Goal: Task Accomplishment & Management: Complete application form

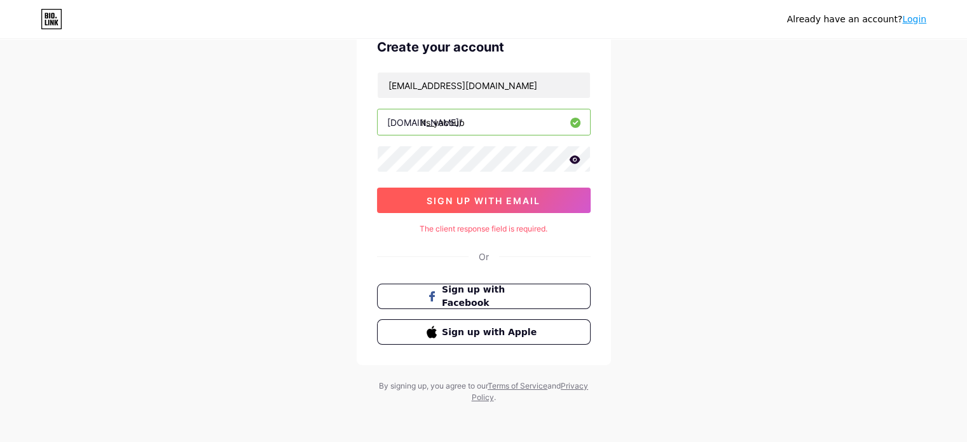
scroll to position [65, 0]
click at [468, 205] on button "sign up with email" at bounding box center [484, 199] width 214 height 25
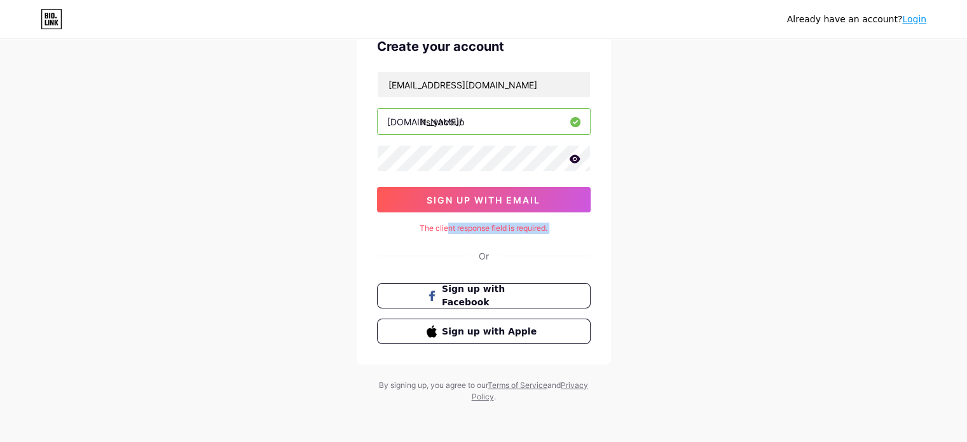
drag, startPoint x: 448, startPoint y: 231, endPoint x: 476, endPoint y: 235, distance: 28.9
click at [476, 235] on div "Create your account yacoubbusness@gmail.com bio.link/ its_yacoub sign up with e…" at bounding box center [484, 191] width 254 height 348
click at [486, 229] on div "The client response field is required." at bounding box center [484, 227] width 214 height 11
click at [575, 159] on icon at bounding box center [574, 158] width 11 height 8
click at [575, 159] on icon at bounding box center [573, 159] width 11 height 9
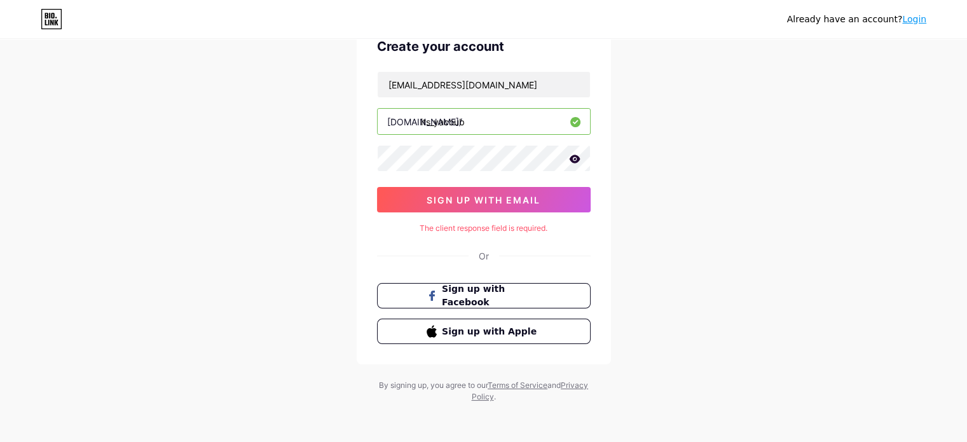
click at [488, 121] on input "its_yacoub" at bounding box center [484, 121] width 212 height 25
click at [570, 188] on button "sign up with email" at bounding box center [484, 199] width 214 height 25
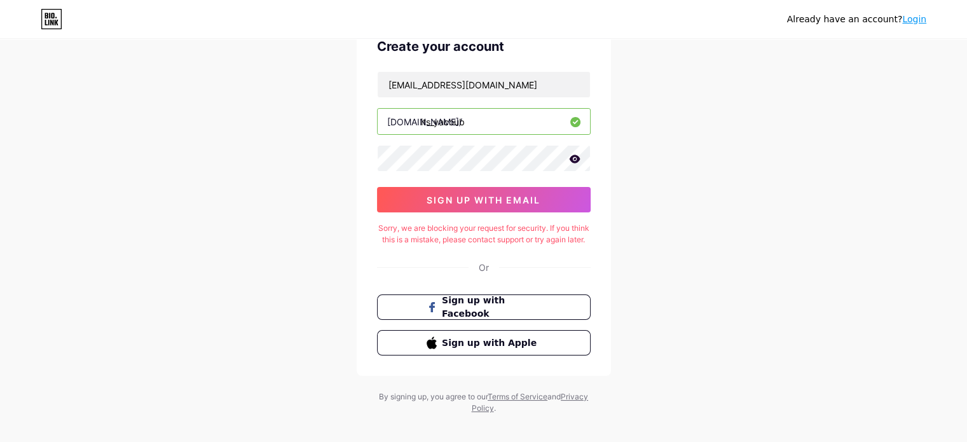
click at [909, 151] on div "Already have an account? Login Create your account yacoubbusness@gmail.com bio.…" at bounding box center [483, 194] width 967 height 519
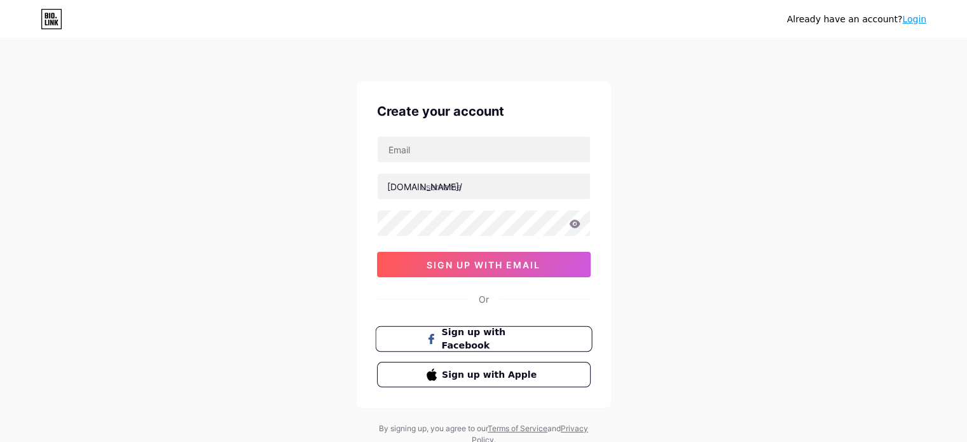
click at [551, 331] on button "Sign up with Facebook" at bounding box center [483, 339] width 217 height 26
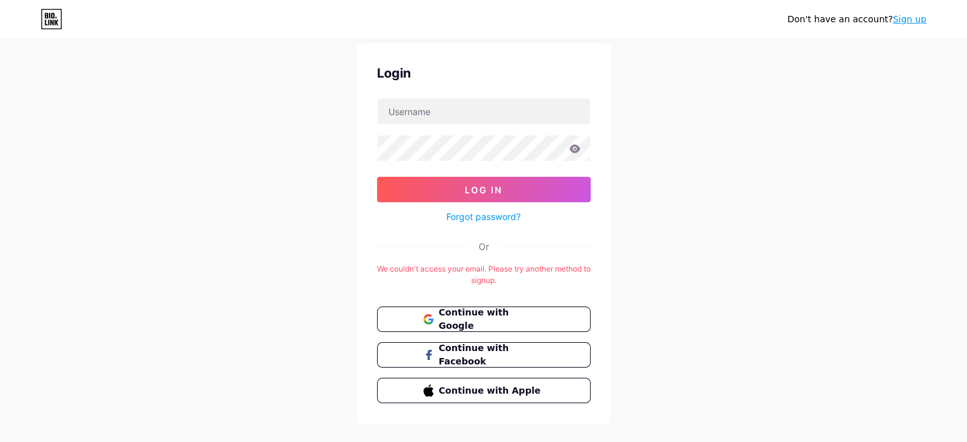
scroll to position [58, 0]
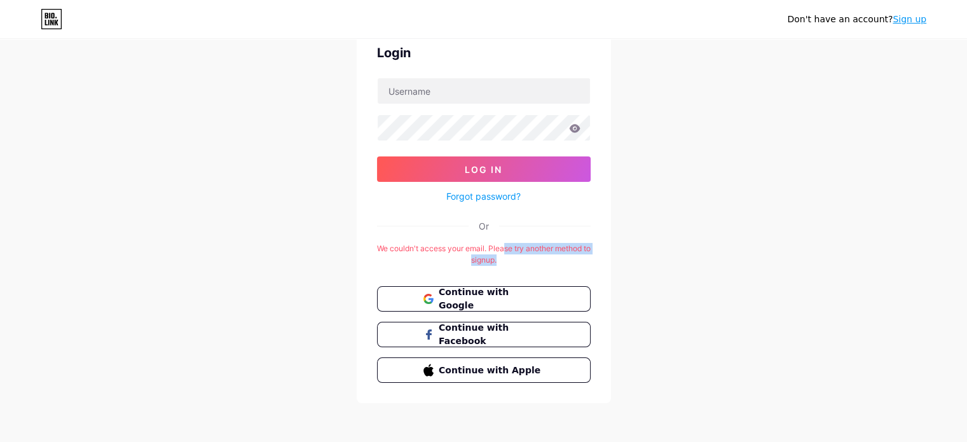
drag, startPoint x: 506, startPoint y: 244, endPoint x: 571, endPoint y: 258, distance: 66.9
click at [571, 258] on div "We couldn't access your email. Please try another method to signup." at bounding box center [484, 254] width 214 height 23
click at [564, 259] on div "We couldn't access your email. Please try another method to signup." at bounding box center [484, 254] width 214 height 23
click at [486, 300] on span "Continue with Google" at bounding box center [491, 298] width 106 height 27
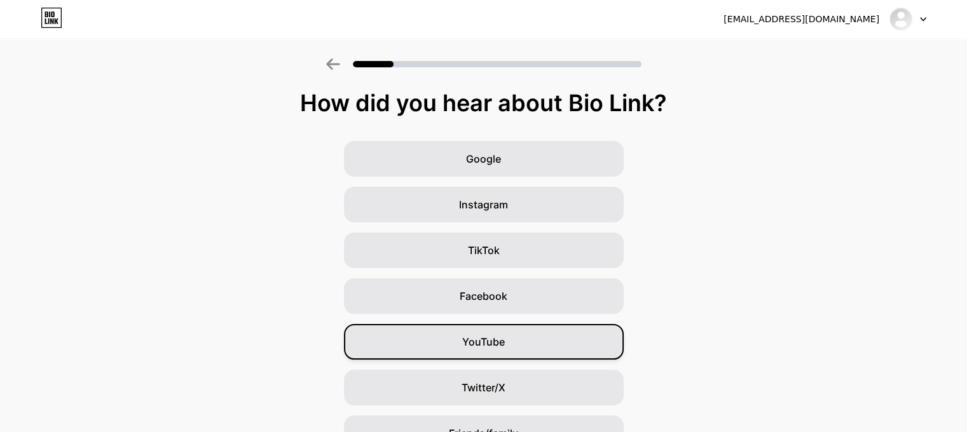
click at [481, 348] on span "YouTube" at bounding box center [483, 341] width 43 height 15
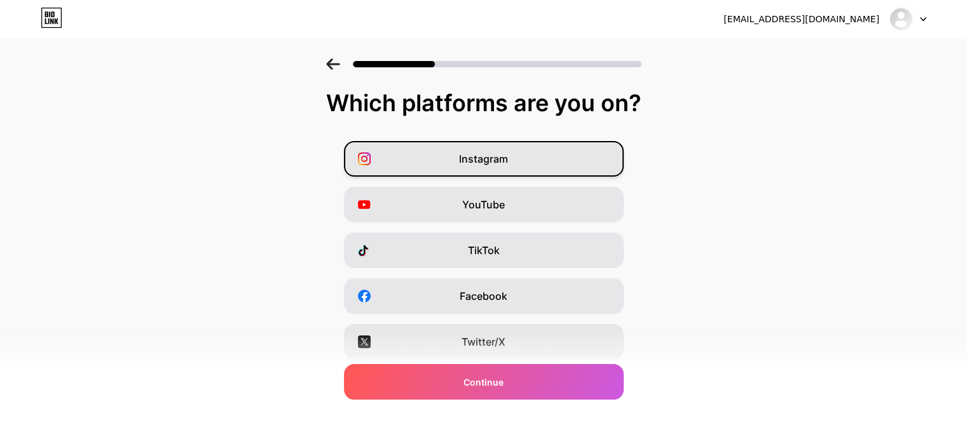
click at [517, 160] on div "Instagram" at bounding box center [484, 159] width 280 height 36
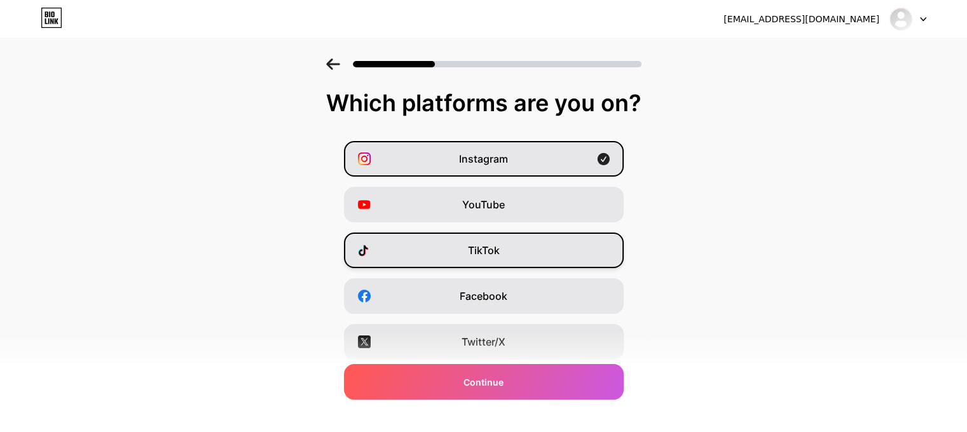
click at [498, 263] on div "TikTok" at bounding box center [484, 251] width 280 height 36
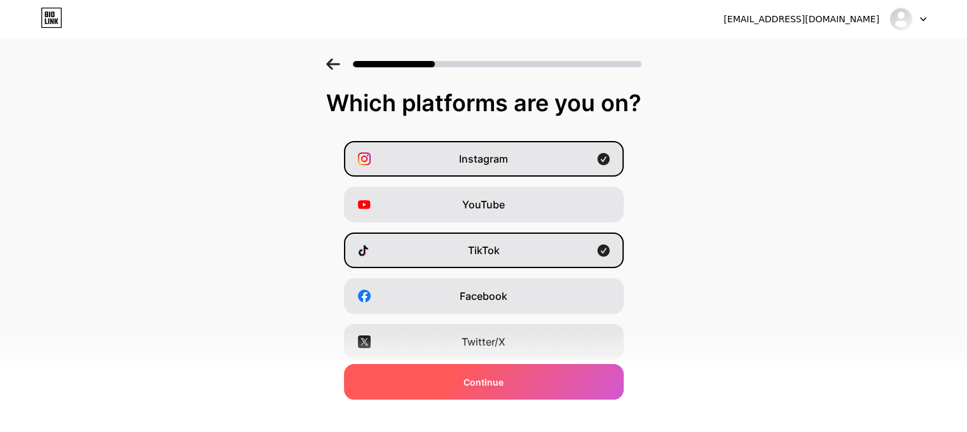
click at [496, 380] on span "Continue" at bounding box center [483, 382] width 40 height 13
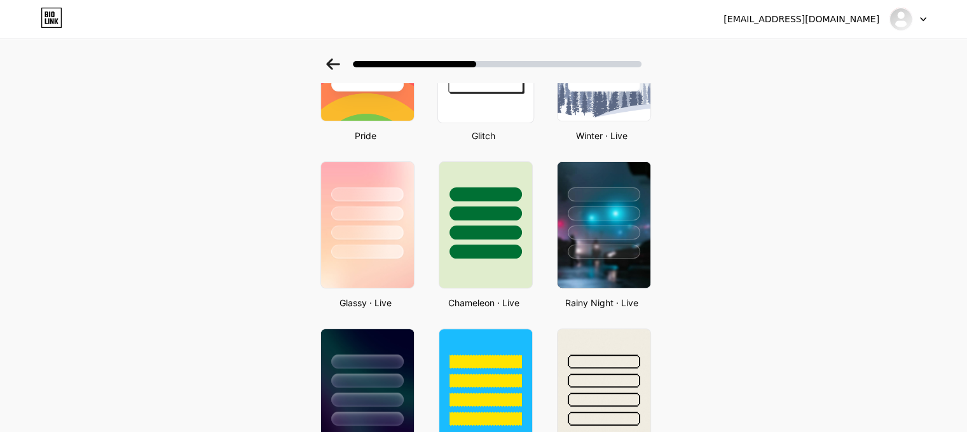
scroll to position [381, 0]
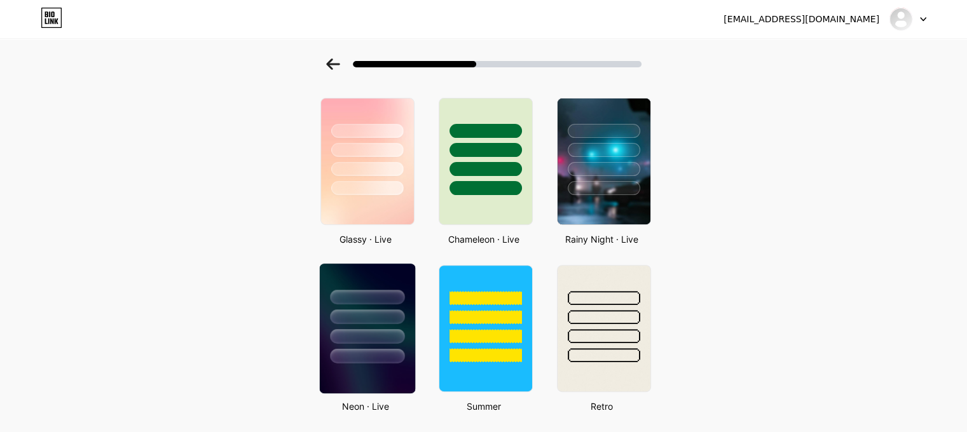
click at [404, 353] on div at bounding box center [367, 356] width 74 height 15
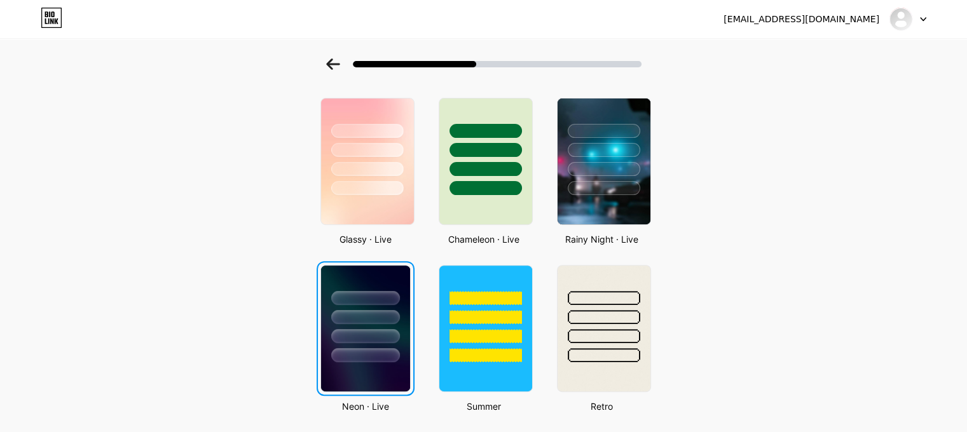
scroll to position [0, 0]
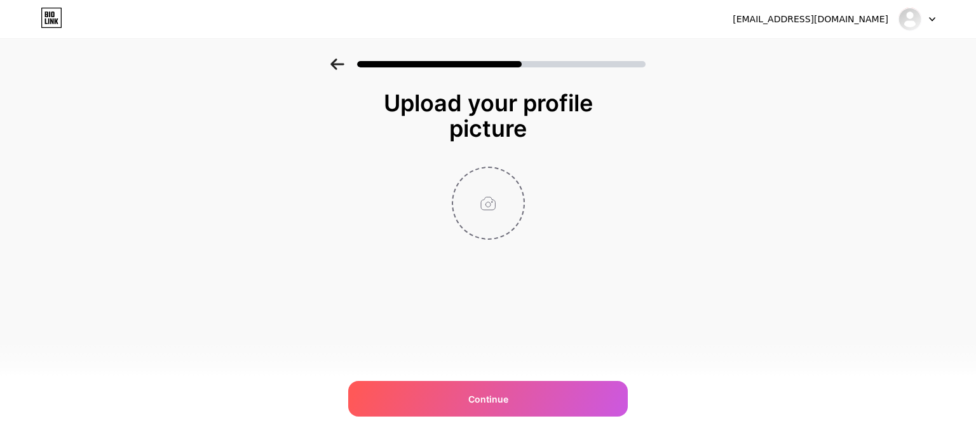
click at [468, 226] on input "file" at bounding box center [488, 203] width 71 height 71
type input "C:\fakepath\logo.jpg"
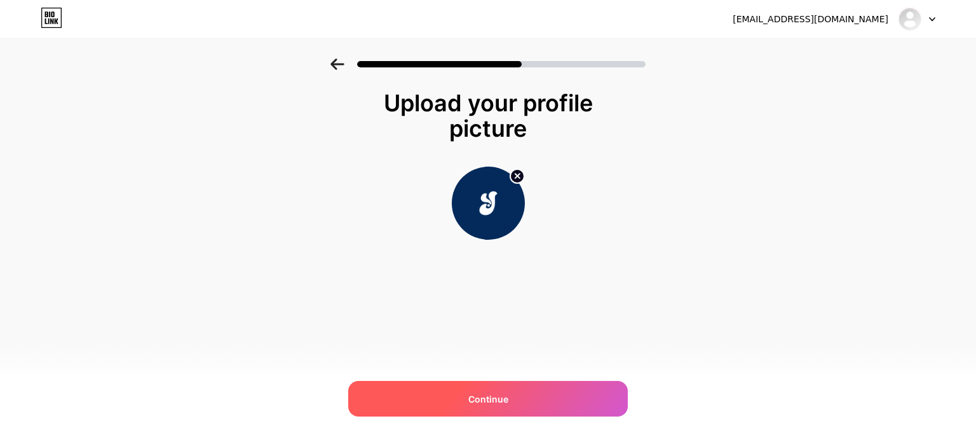
click at [480, 397] on span "Continue" at bounding box center [488, 398] width 40 height 13
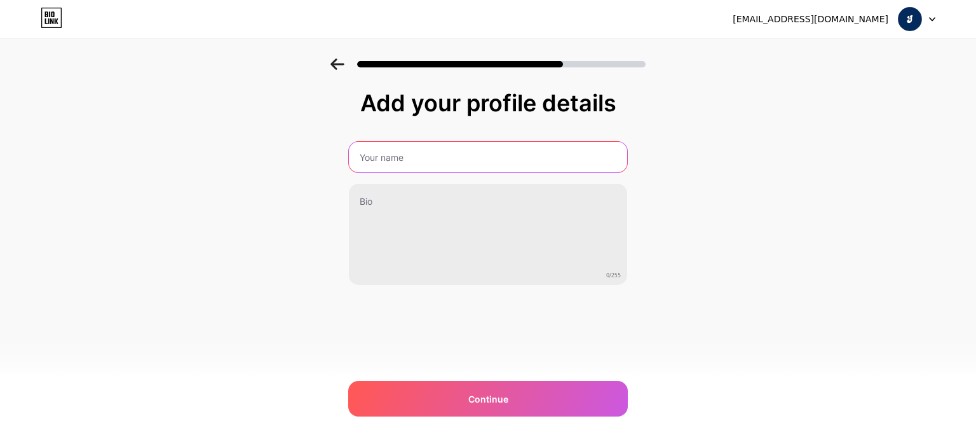
click at [425, 155] on input "text" at bounding box center [488, 157] width 278 height 31
type input "its_yacoub"
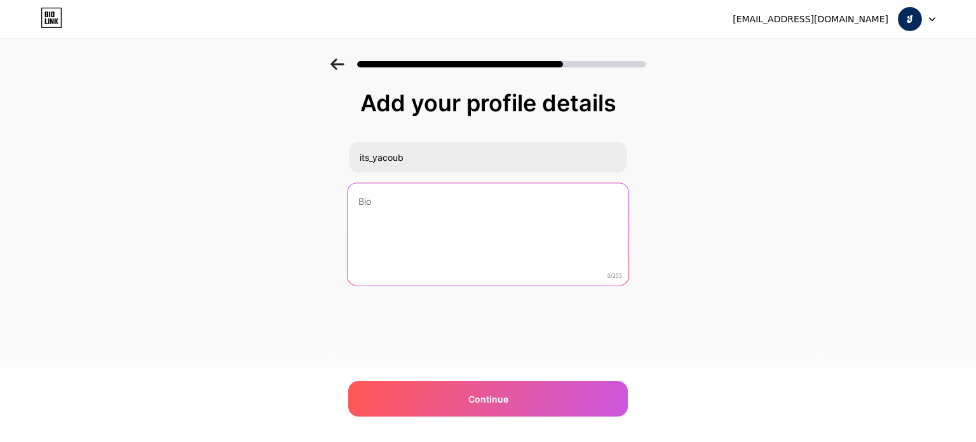
click at [421, 255] on textarea at bounding box center [488, 235] width 281 height 104
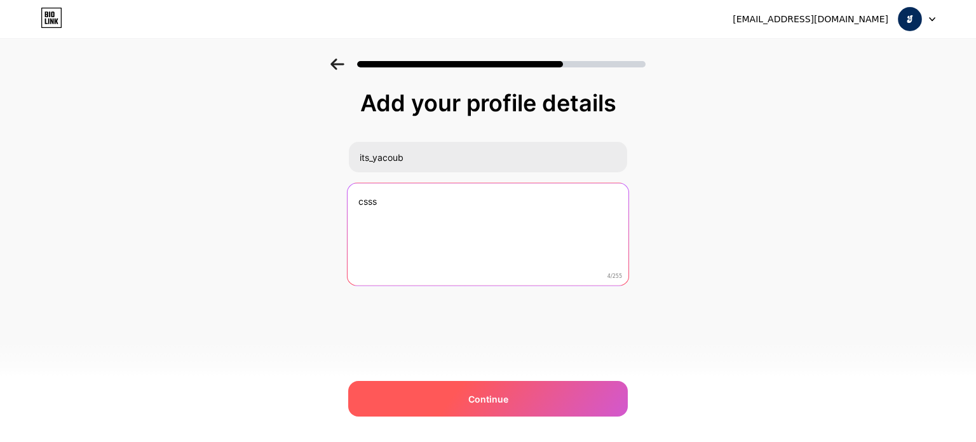
type textarea "csss"
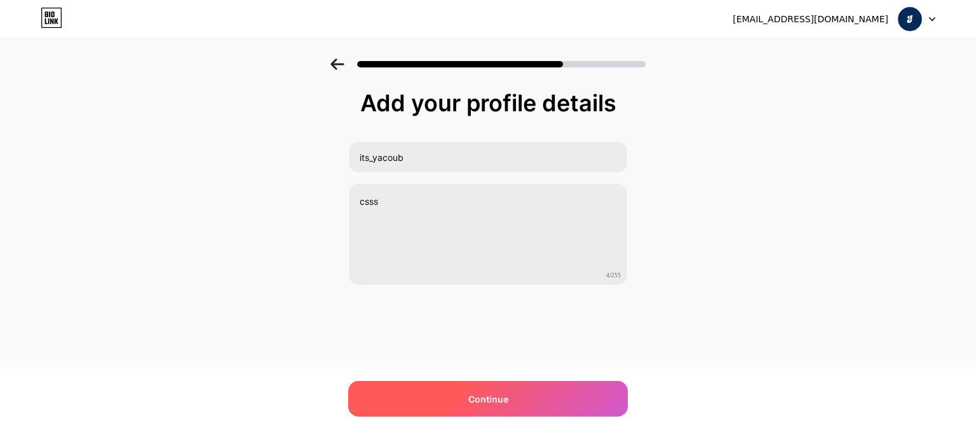
click at [478, 401] on span "Continue" at bounding box center [488, 398] width 40 height 13
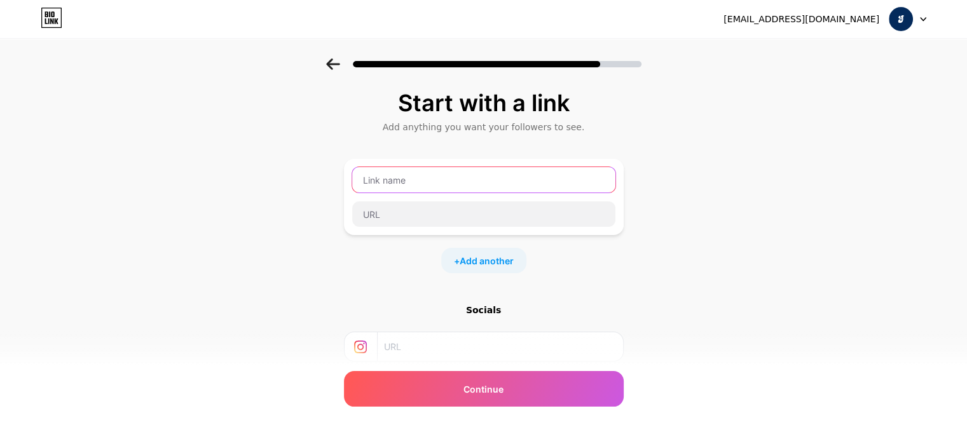
click at [410, 176] on input "text" at bounding box center [483, 179] width 263 height 25
type input "i"
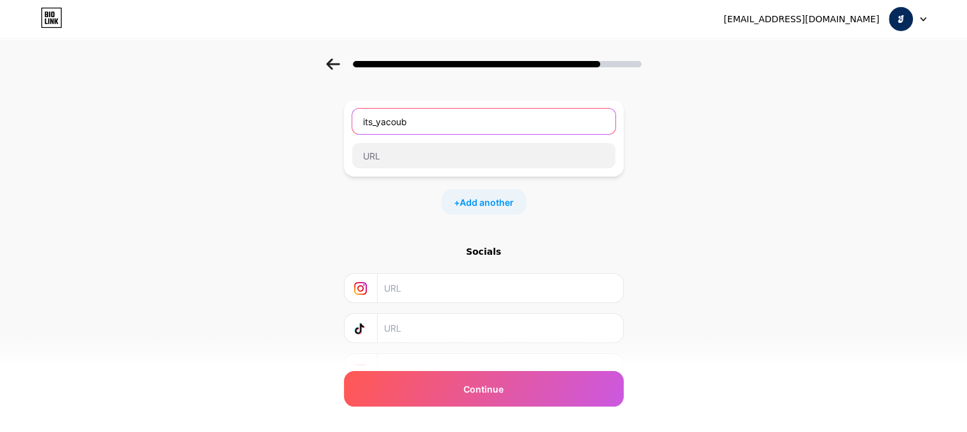
scroll to position [122, 0]
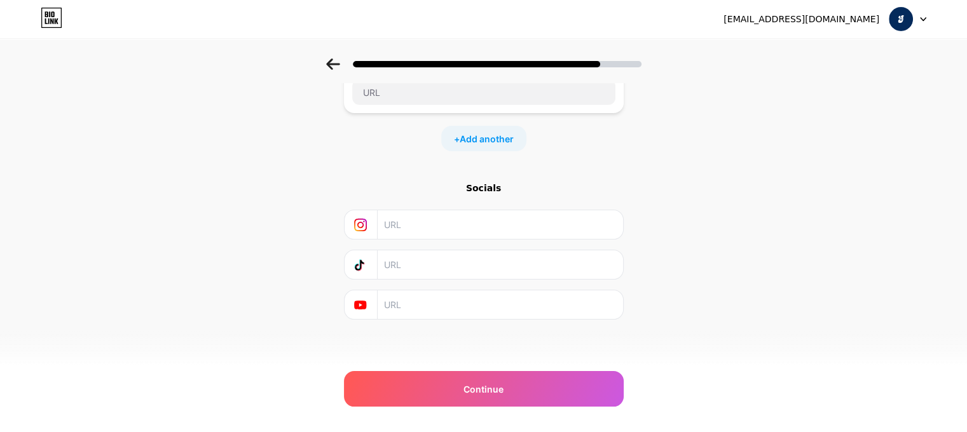
type input "its_yacoub"
click at [420, 219] on input "text" at bounding box center [499, 224] width 231 height 29
paste input "https://www.instagram.com/its_yacoube?igsh=ZWVpMnFveGJvdGti&utm_source=qr"
type input "https://www.instagram.com/its_yacoube?igsh=ZWVpMnFveGJvdGti&utm_source=qr"
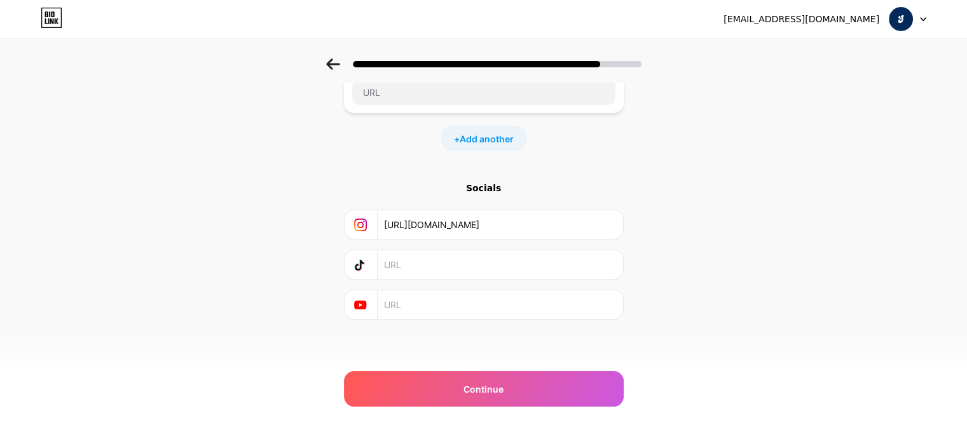
scroll to position [0, 0]
click at [412, 264] on input "text" at bounding box center [499, 264] width 231 height 29
paste input "https://www.tiktok.com/@its_yacoub?_t=ZS-90XQuMlxhKb&_r=1"
type input "https://www.tiktok.com/@its_yacoub?_t=ZS-90XQuMlxhKb&_r=1"
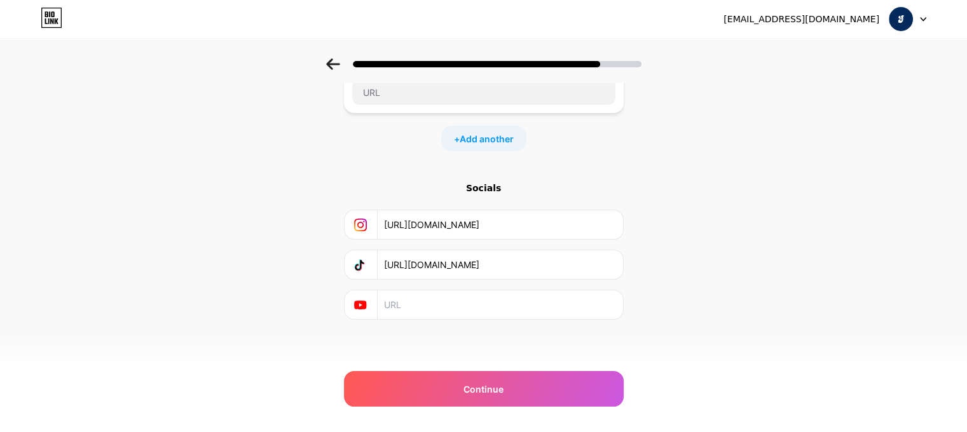
click at [681, 189] on div "Start with a link Add anything you want your followers to see. its_yacoub + Add…" at bounding box center [483, 159] width 967 height 447
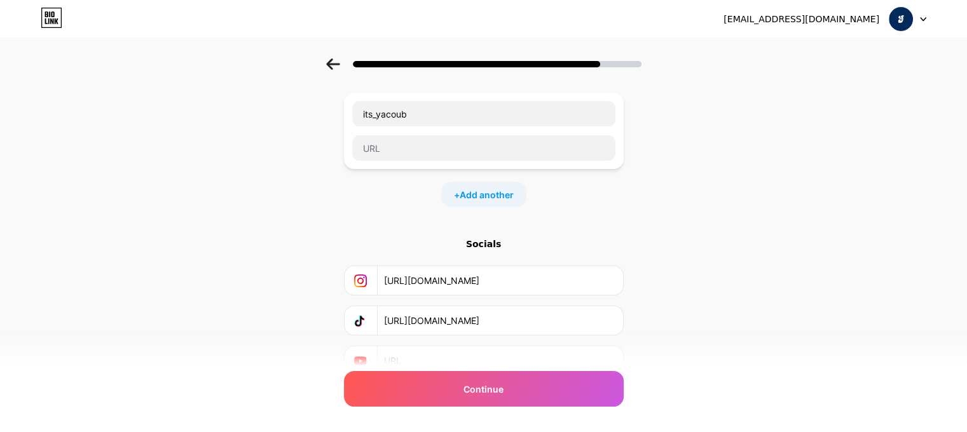
scroll to position [0, 0]
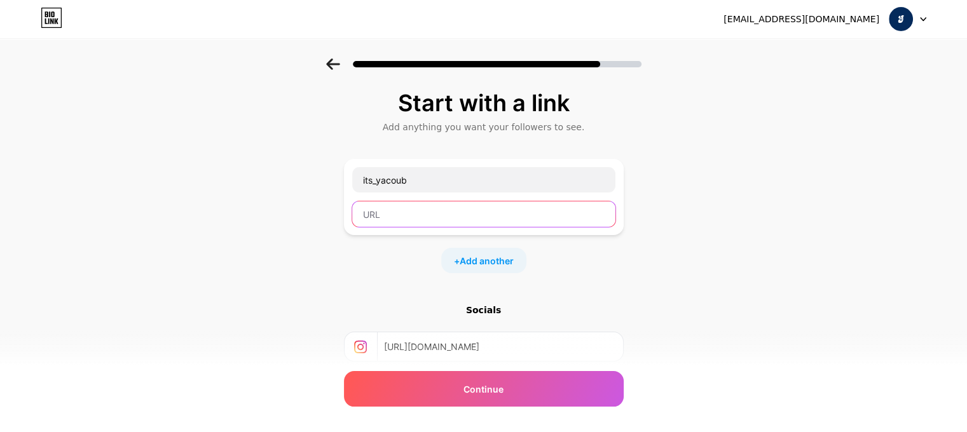
click at [371, 208] on input "text" at bounding box center [483, 214] width 263 height 25
click at [689, 303] on div "Start with a link Add anything you want your followers to see. its_yacoub + Add…" at bounding box center [483, 281] width 967 height 447
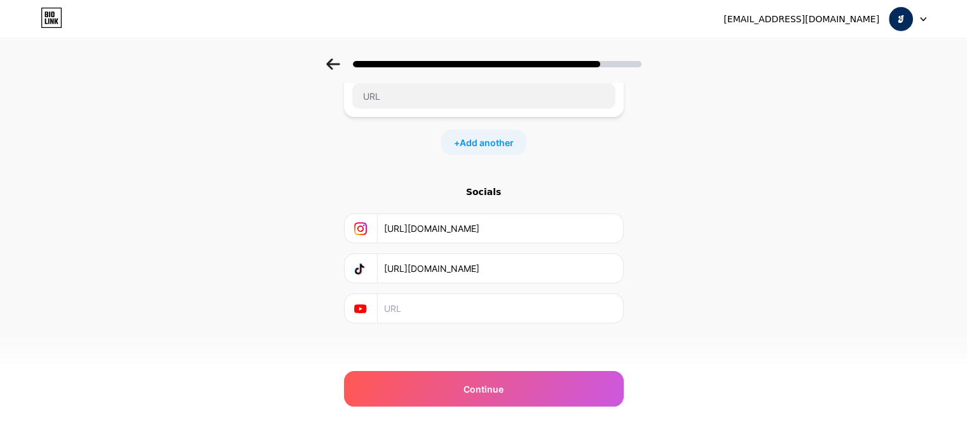
scroll to position [122, 0]
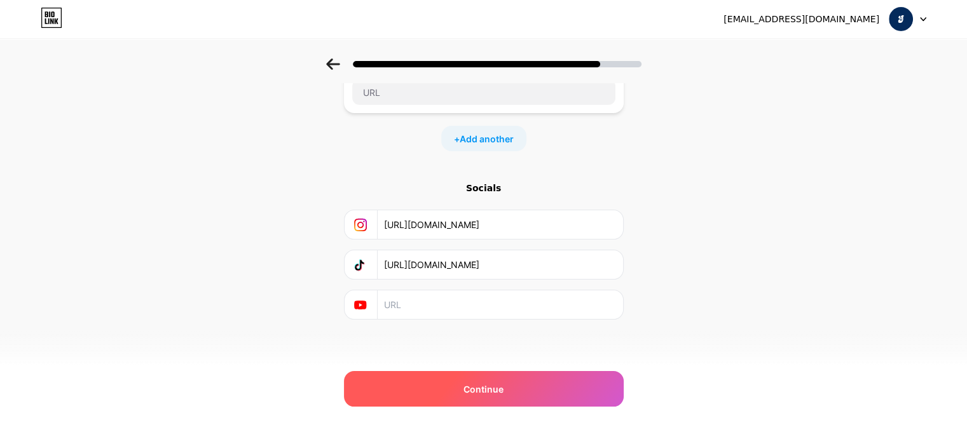
click at [541, 384] on div "Continue" at bounding box center [484, 389] width 280 height 36
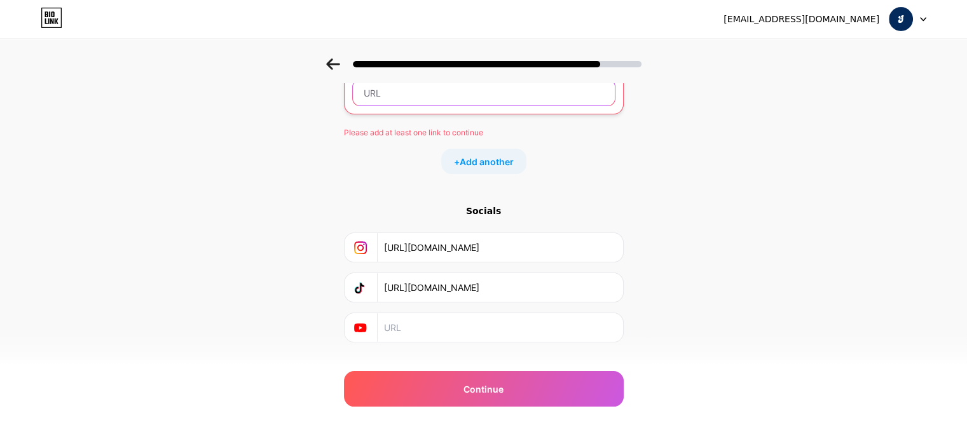
click at [396, 102] on input "text" at bounding box center [484, 92] width 262 height 25
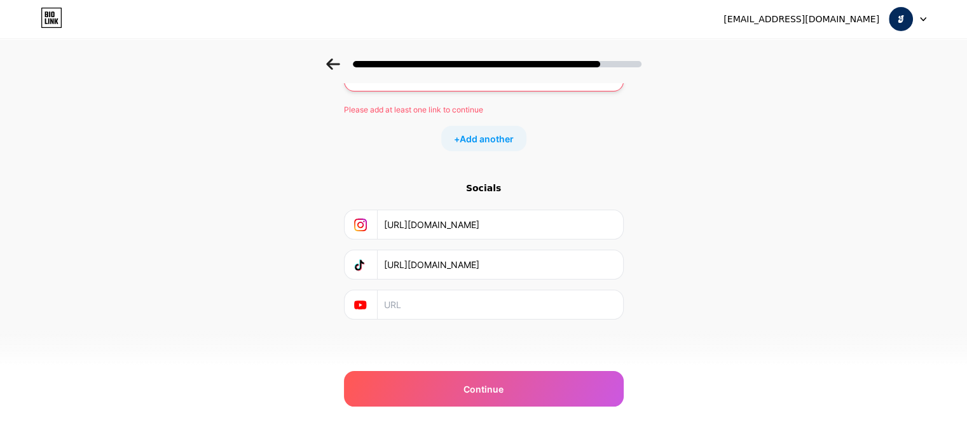
scroll to position [0, 121]
drag, startPoint x: 388, startPoint y: 226, endPoint x: 751, endPoint y: 258, distance: 364.4
click at [751, 258] on div "Start with a link Add anything you want your followers to see. its_yacoub Pleas…" at bounding box center [483, 149] width 967 height 470
click at [482, 90] on div "its_yacoub" at bounding box center [484, 53] width 280 height 78
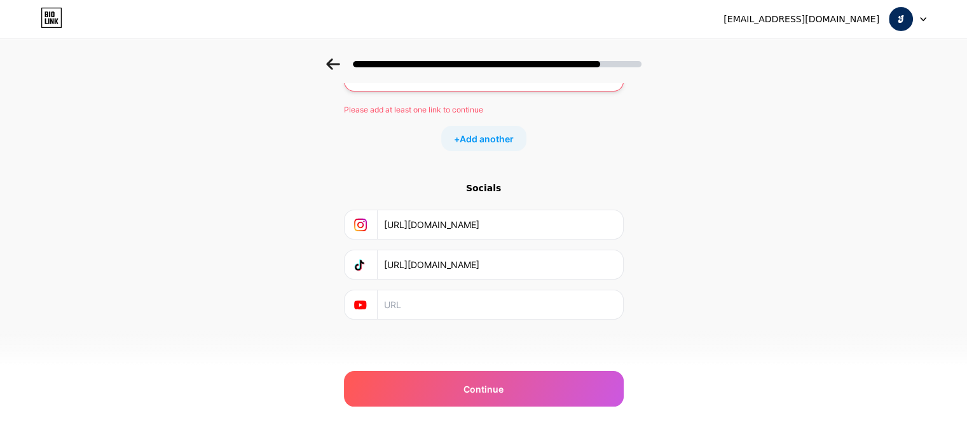
click at [482, 85] on div "its_yacoub" at bounding box center [484, 53] width 280 height 78
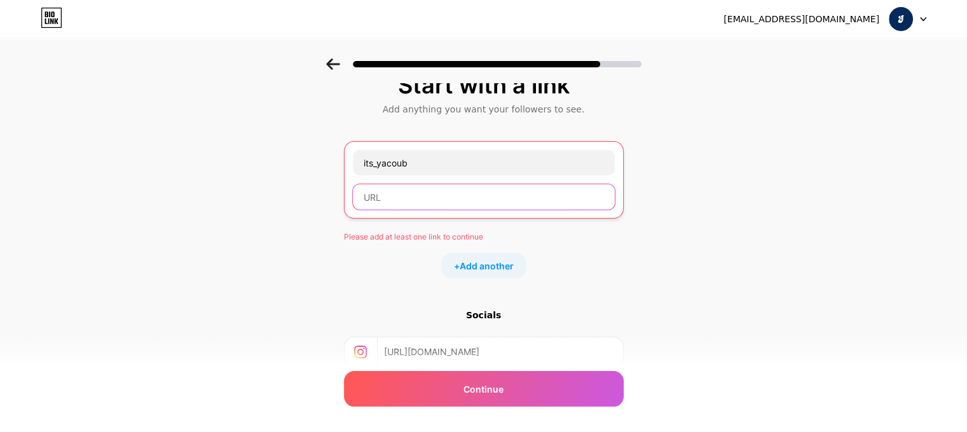
click at [393, 193] on input "text" at bounding box center [484, 196] width 262 height 25
paste input "https://www.instagram.com/its_yacoube?igsh=ZWVpMnFveGJvdGti&utm_source=qr"
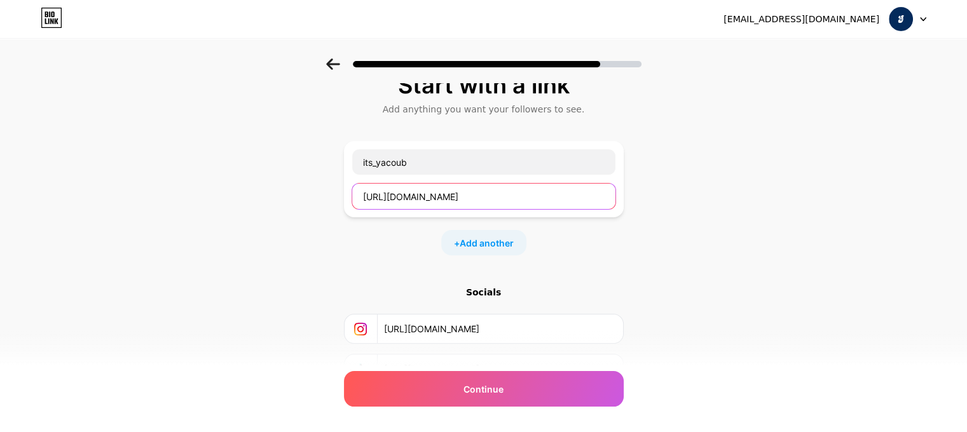
type input "https://www.instagram.com/its_yacoube?igsh=ZWVpMnFveGJvdGti&utm_source=qr"
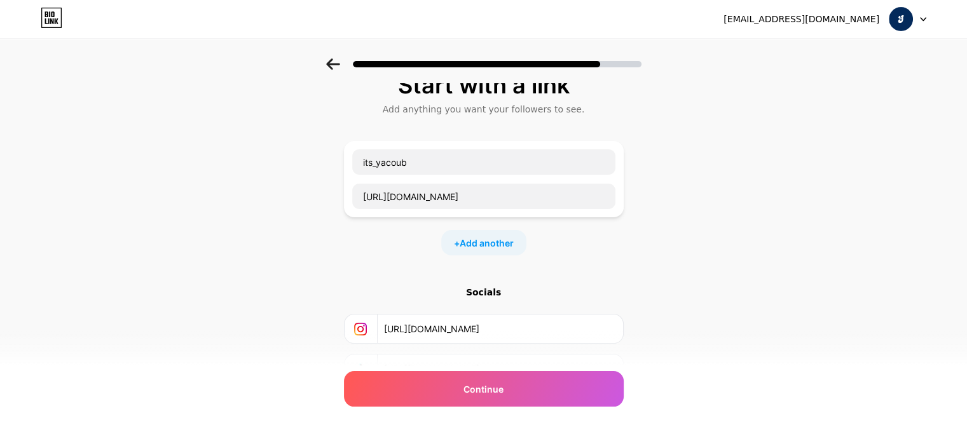
click at [612, 252] on div "+ Add another" at bounding box center [484, 242] width 280 height 25
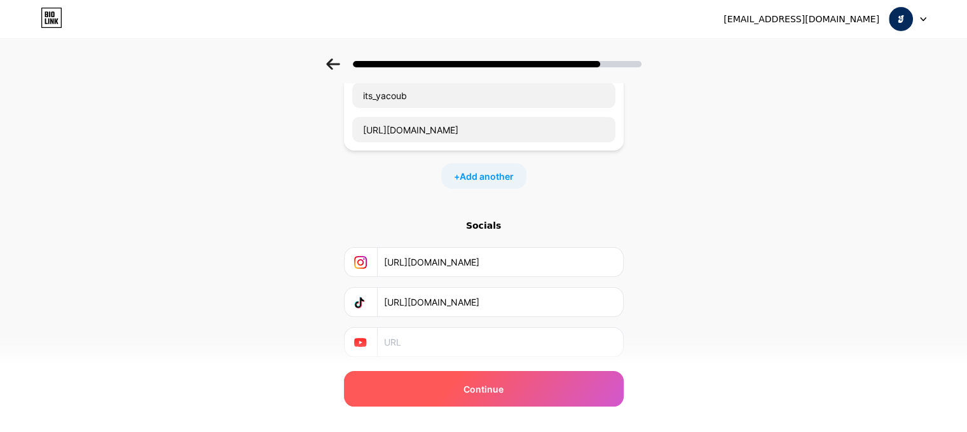
scroll to position [122, 0]
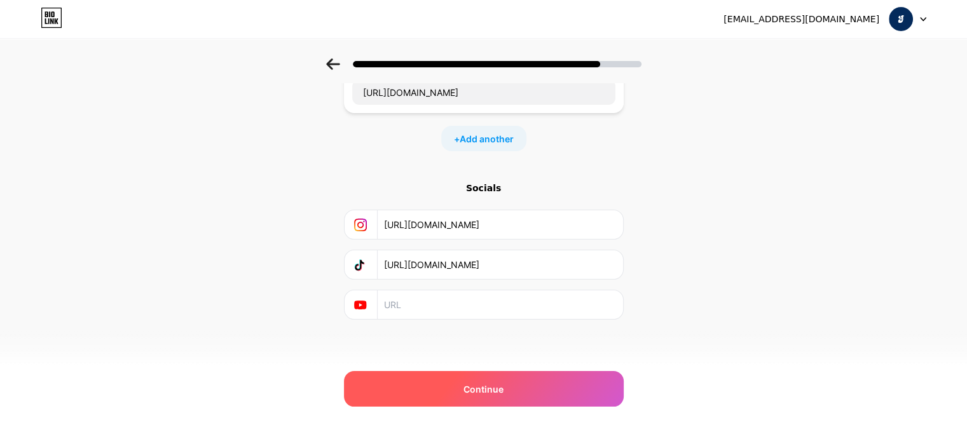
click at [572, 401] on div "Continue" at bounding box center [484, 389] width 280 height 36
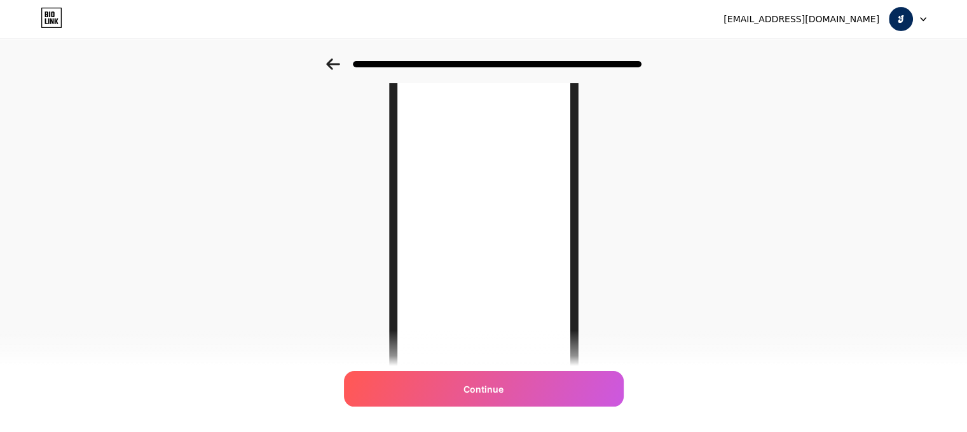
scroll to position [142, 0]
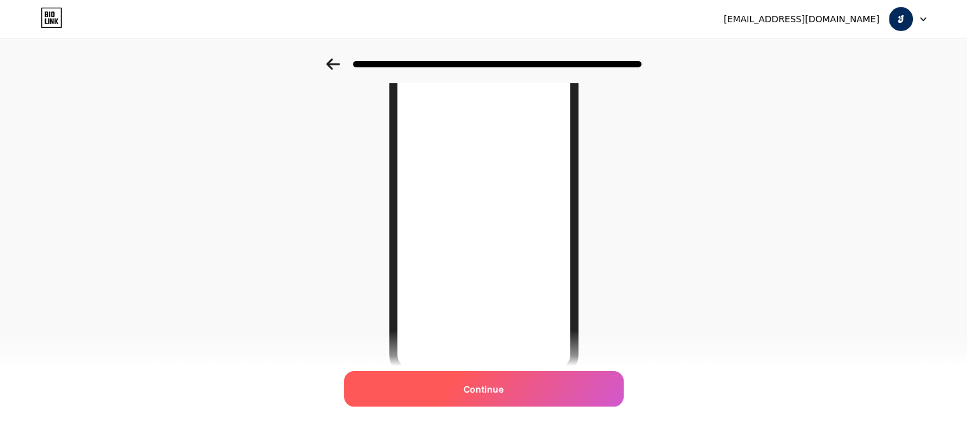
click at [545, 390] on div "Continue" at bounding box center [484, 389] width 280 height 36
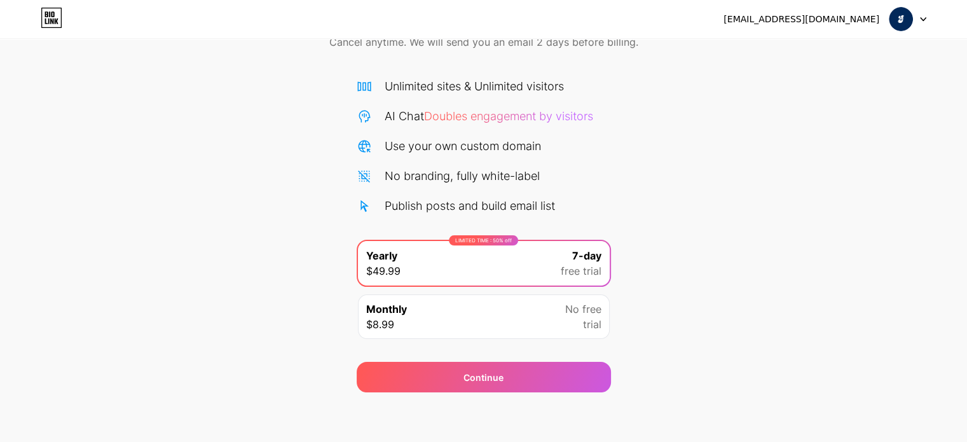
scroll to position [69, 0]
click at [559, 320] on div "Monthly $8.99 No free trial" at bounding box center [484, 316] width 252 height 44
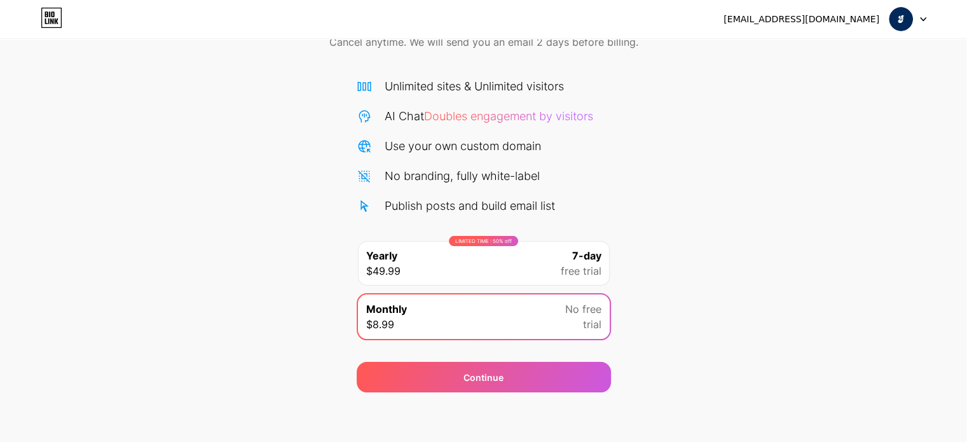
click at [547, 280] on div "LIMITED TIME : 50% off Yearly $49.99 7-day free trial" at bounding box center [484, 263] width 252 height 44
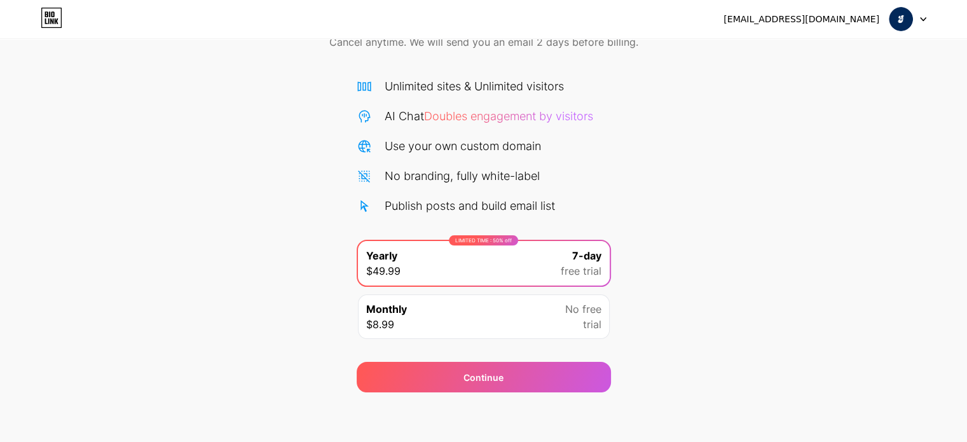
click at [528, 312] on div "Monthly $8.99 No free trial" at bounding box center [484, 316] width 252 height 44
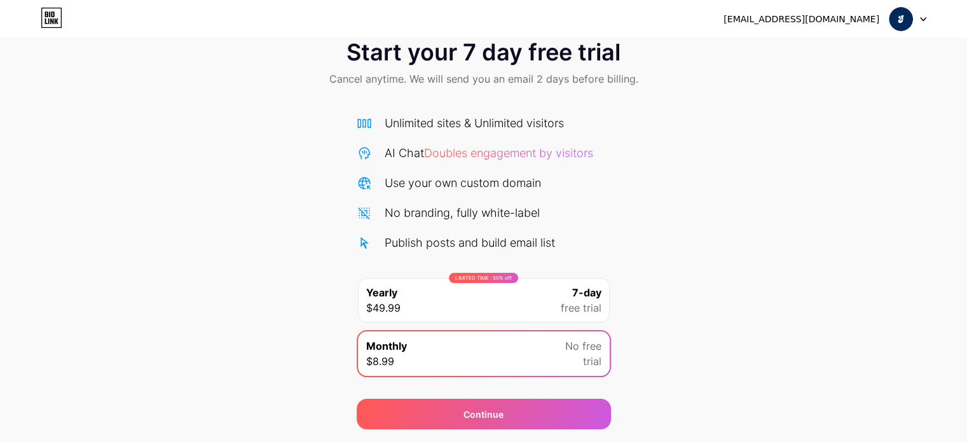
scroll to position [0, 0]
